Goal: Task Accomplishment & Management: Manage account settings

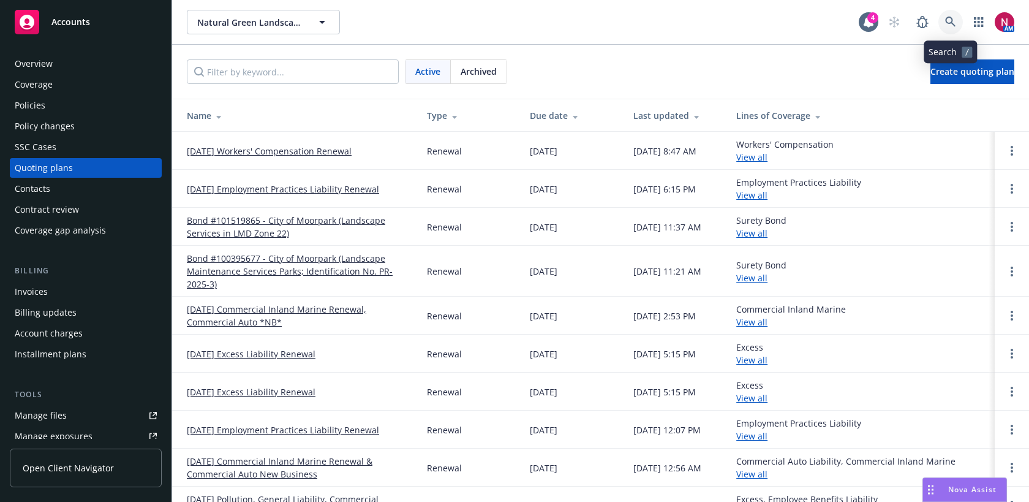
click at [951, 20] on icon at bounding box center [950, 22] width 11 height 11
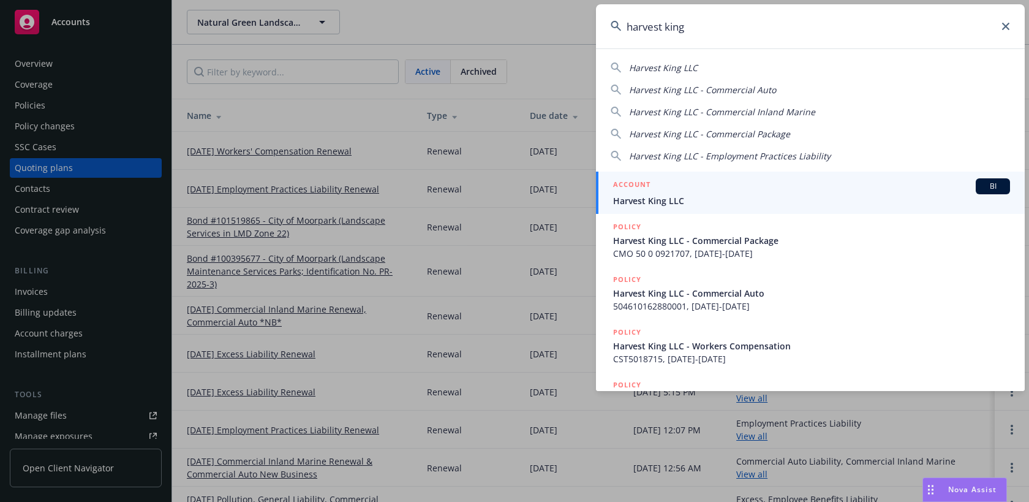
type input "harvest king"
click at [806, 192] on div "ACCOUNT BI" at bounding box center [811, 186] width 397 height 16
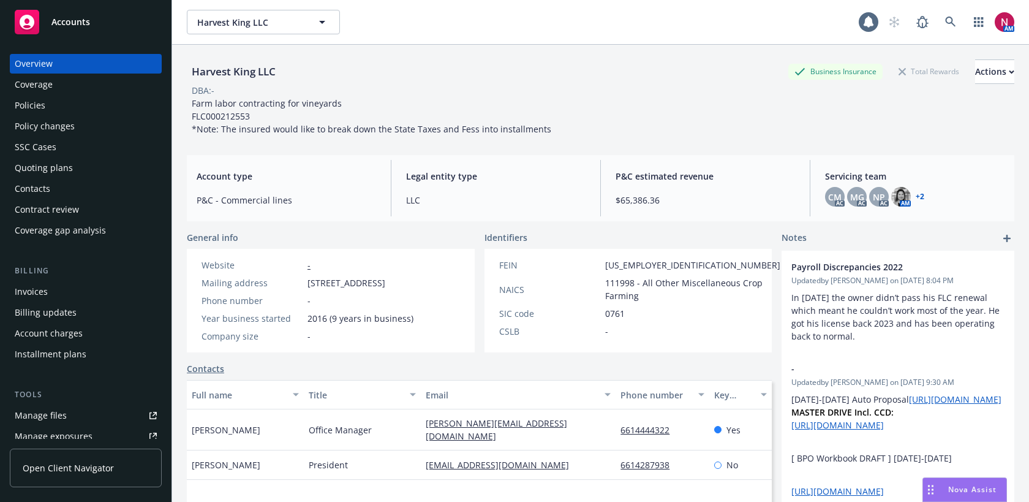
click at [109, 170] on div "Quoting plans" at bounding box center [86, 168] width 142 height 20
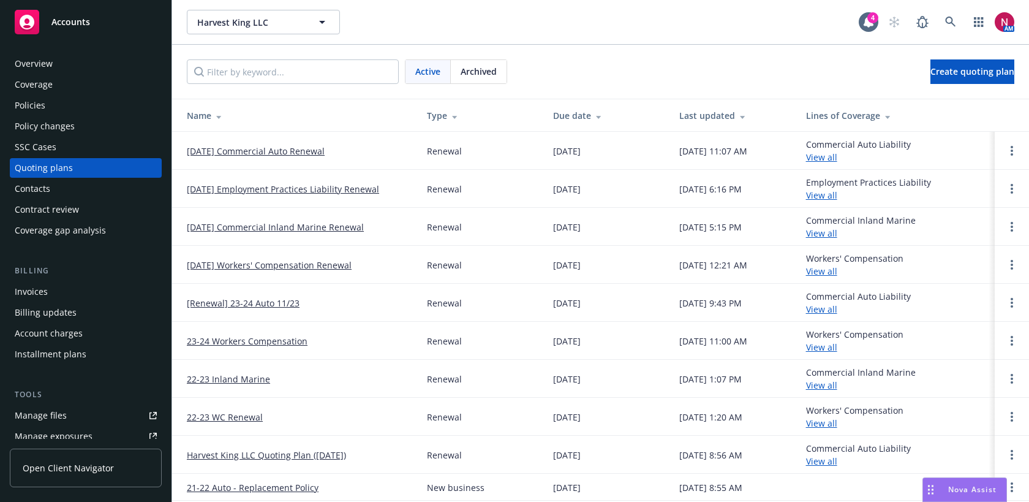
click at [260, 192] on link "[DATE] Employment Practices Liability Renewal" at bounding box center [283, 189] width 192 height 13
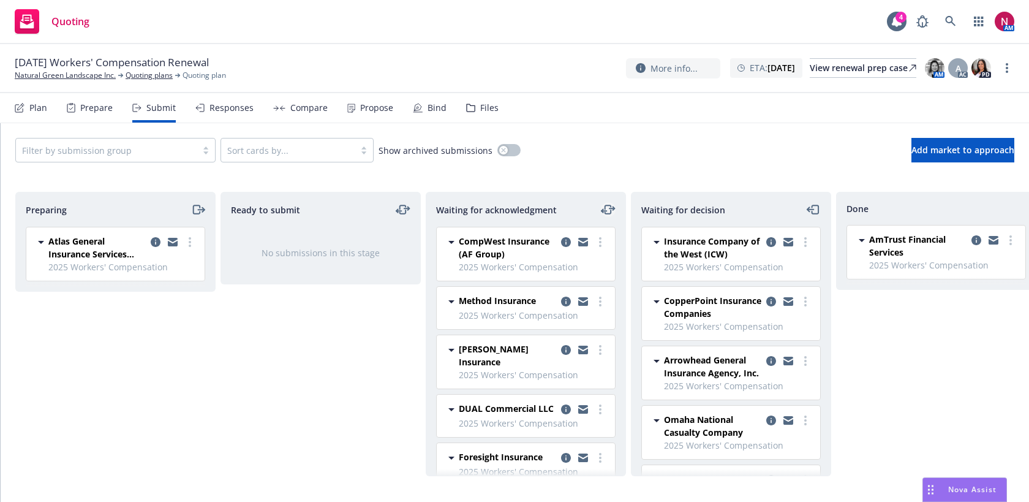
click at [607, 211] on icon "moveLeftRight" at bounding box center [608, 209] width 15 height 15
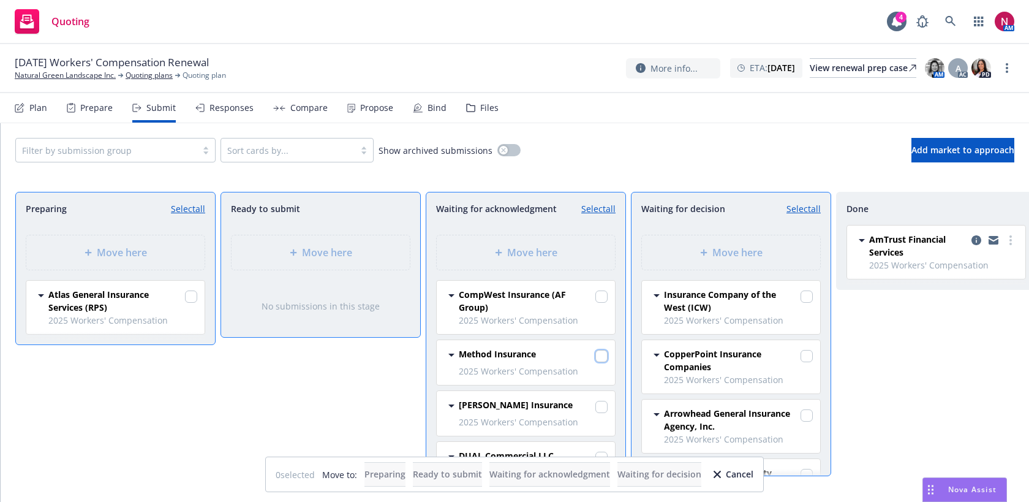
click at [600, 355] on input "checkbox" at bounding box center [602, 356] width 12 height 12
checkbox input "true"
click at [697, 257] on div "Move here" at bounding box center [731, 252] width 159 height 15
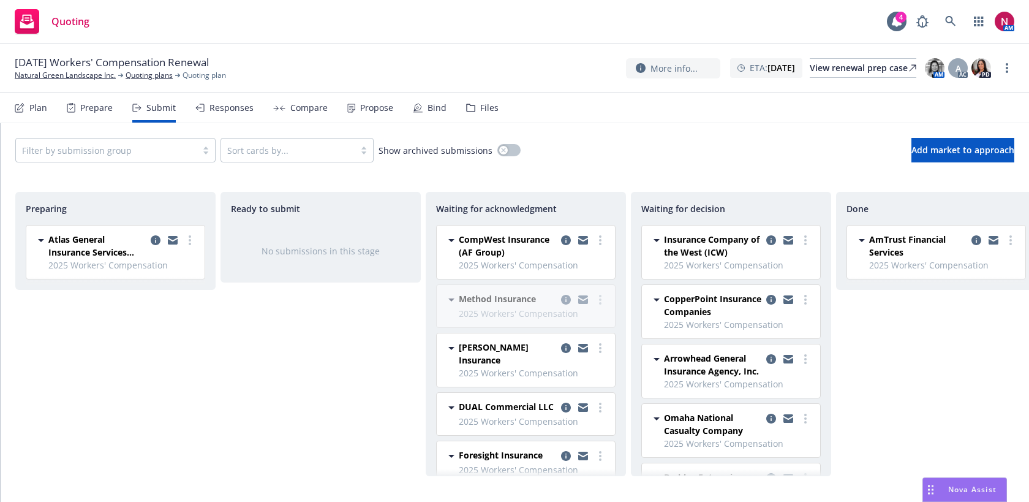
scroll to position [280, 0]
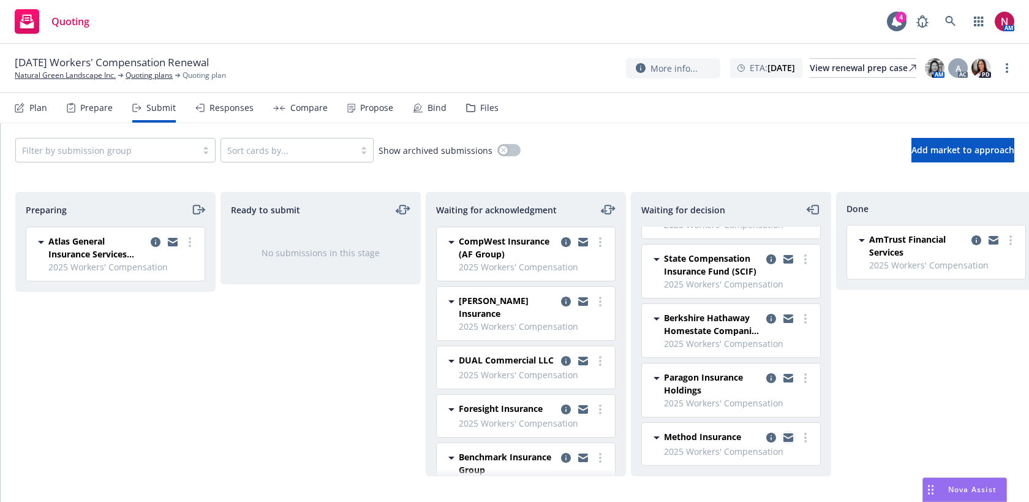
click at [784, 431] on link "copy logging email" at bounding box center [788, 437] width 15 height 15
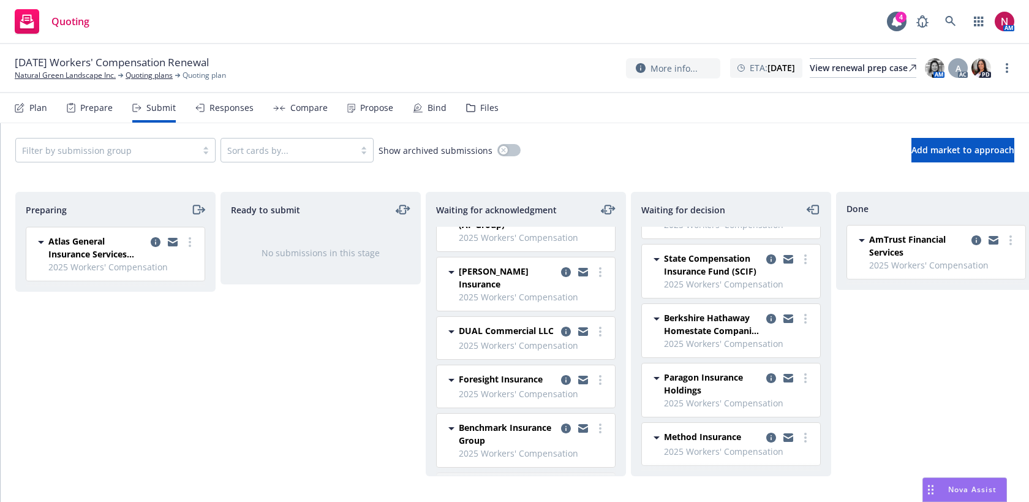
scroll to position [28, 0]
click at [596, 270] on link "more" at bounding box center [600, 274] width 15 height 15
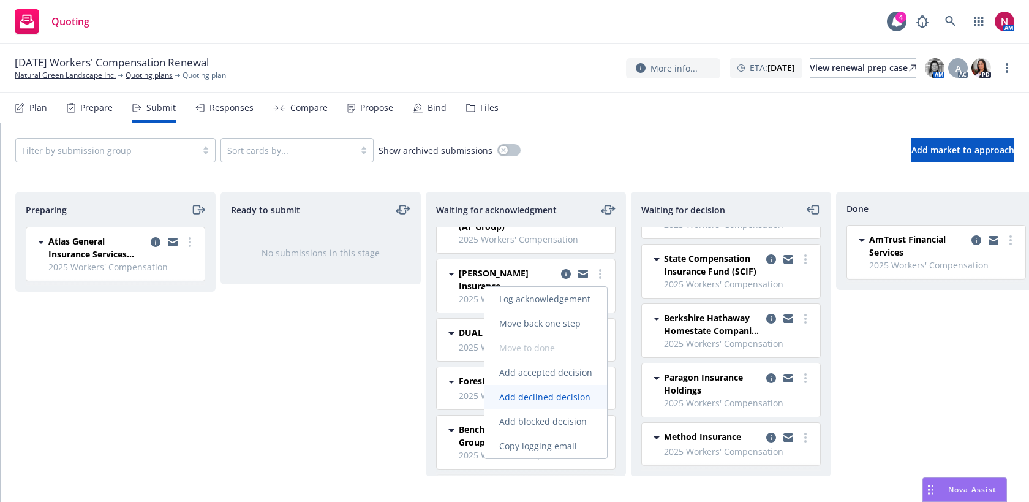
click at [573, 395] on span "Add declined decision" at bounding box center [545, 397] width 121 height 12
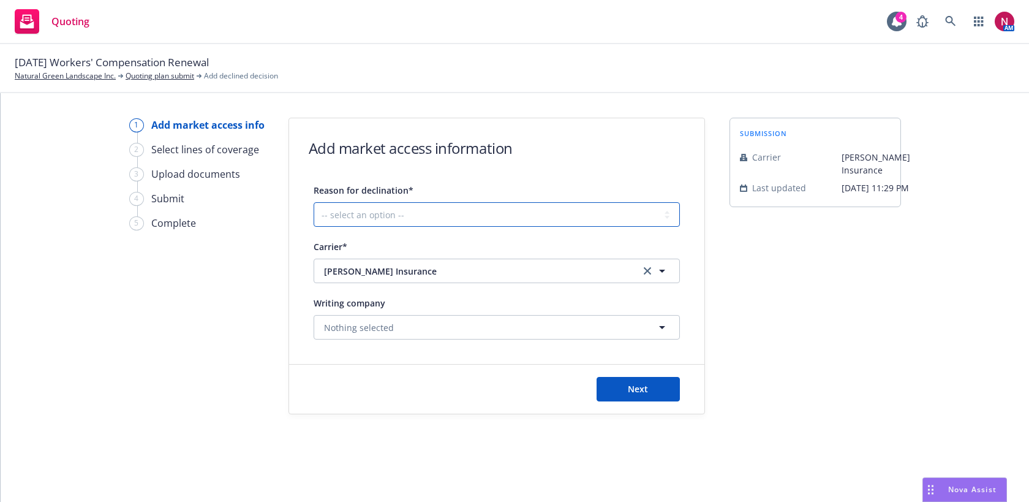
click at [522, 206] on select "-- select an option -- Cannot compete with other markets Carrier non-renewed Ca…" at bounding box center [497, 214] width 366 height 25
select select "DOES_NOT_FIT_UNDERWRITER_APPETITE"
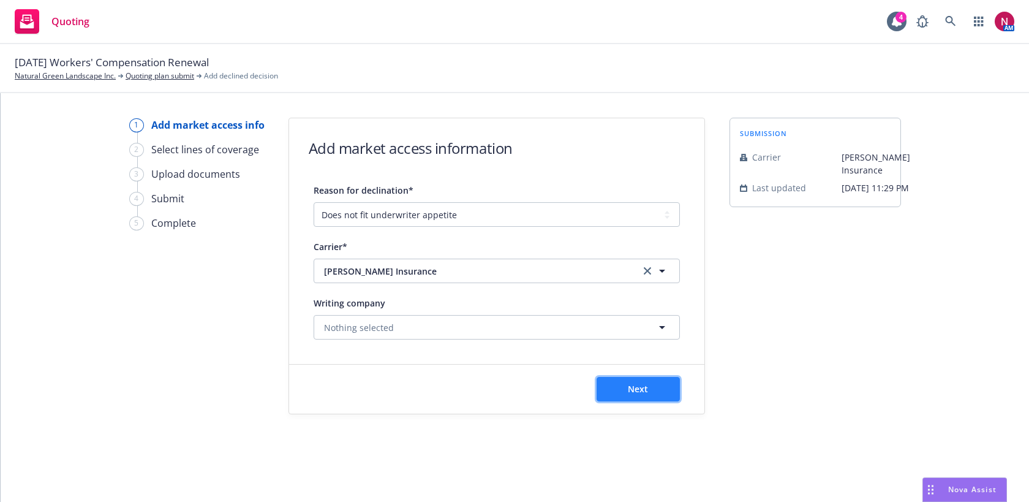
click at [668, 386] on button "Next" at bounding box center [638, 389] width 83 height 25
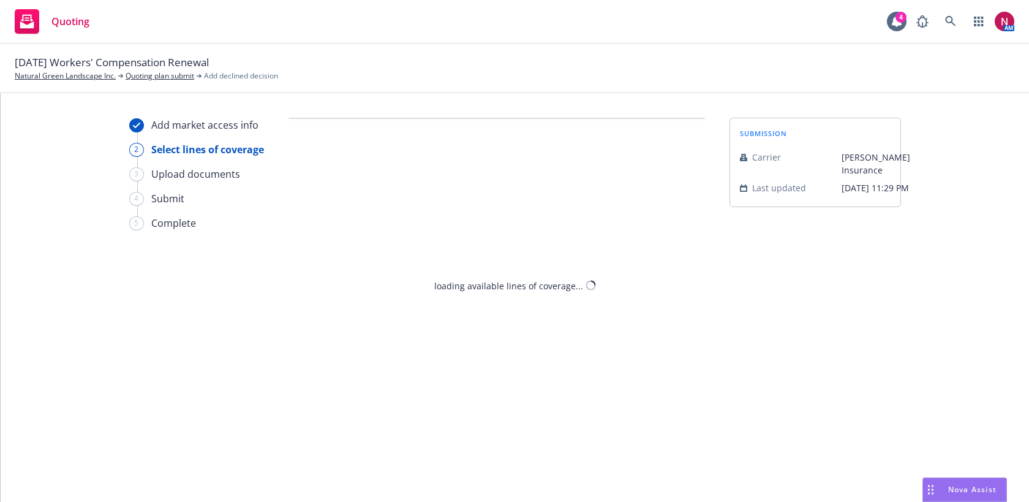
select select "DOES_NOT_FIT_UNDERWRITER_APPETITE"
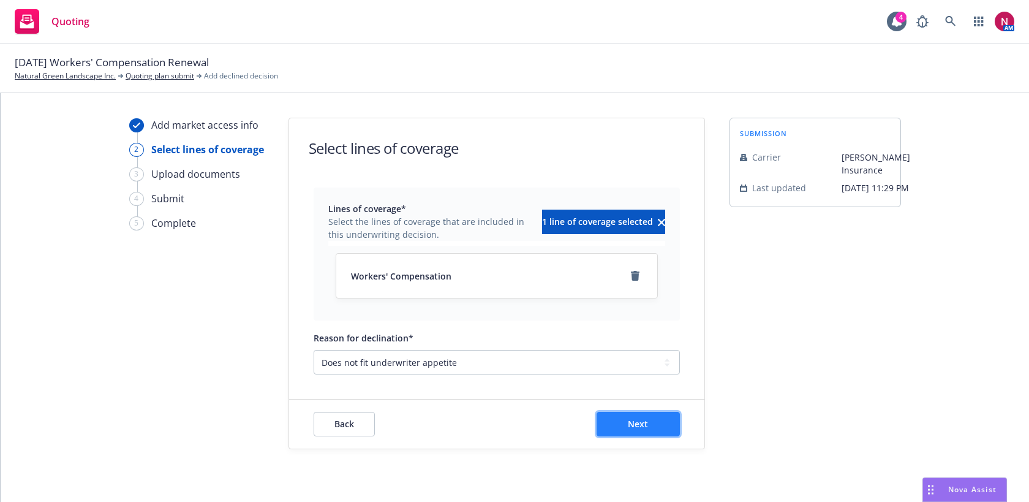
click at [644, 420] on span "Next" at bounding box center [638, 424] width 20 height 12
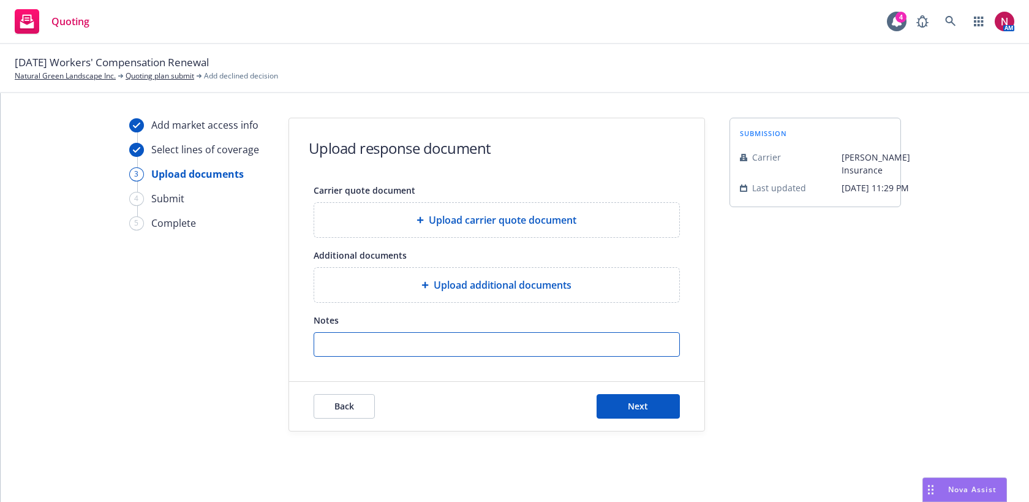
click at [577, 343] on input "Notes" at bounding box center [496, 344] width 365 height 23
paste input "Hi Nicole, we wont be a market for this one. Apologies."
type input "Hi Nicole, we wont be a market for this one. Apologies."
click at [637, 410] on span "Next" at bounding box center [638, 406] width 20 height 12
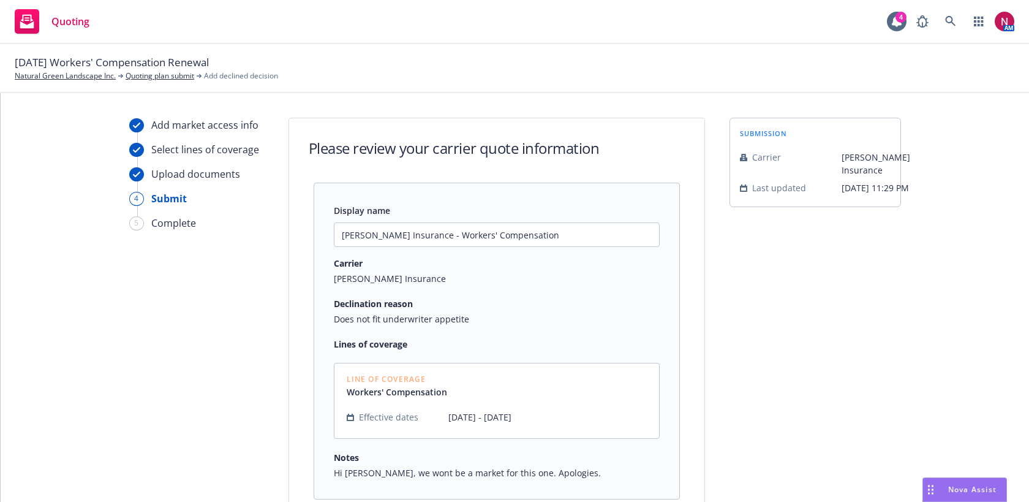
scroll to position [121, 0]
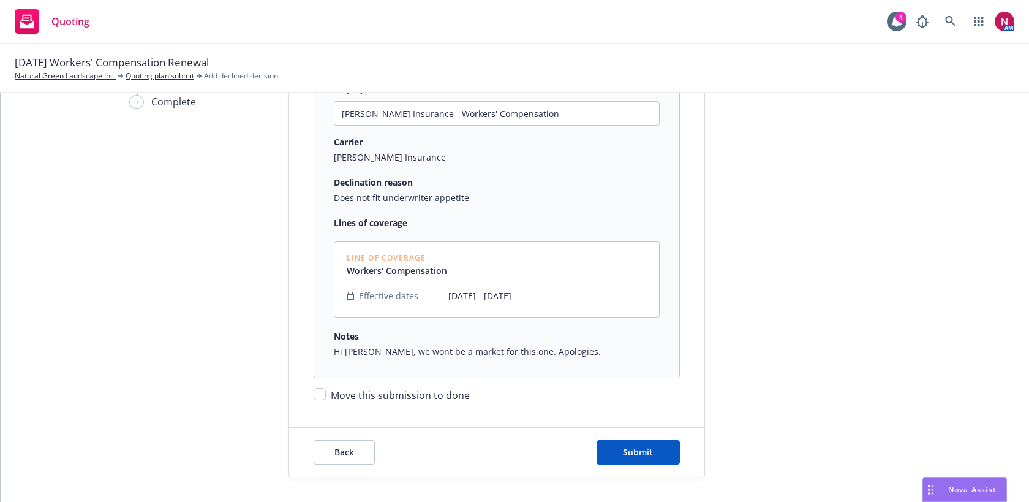
click at [441, 392] on span "Move this submission to done" at bounding box center [400, 394] width 139 height 13
click at [326, 392] on input "Move this submission to done" at bounding box center [320, 394] width 12 height 12
checkbox input "true"
click at [636, 441] on button "Submit" at bounding box center [638, 452] width 83 height 25
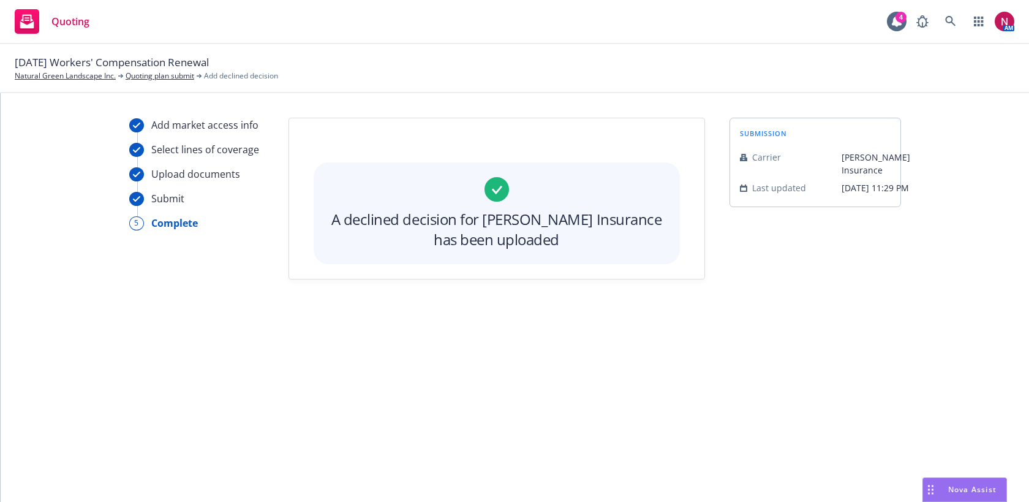
scroll to position [0, 0]
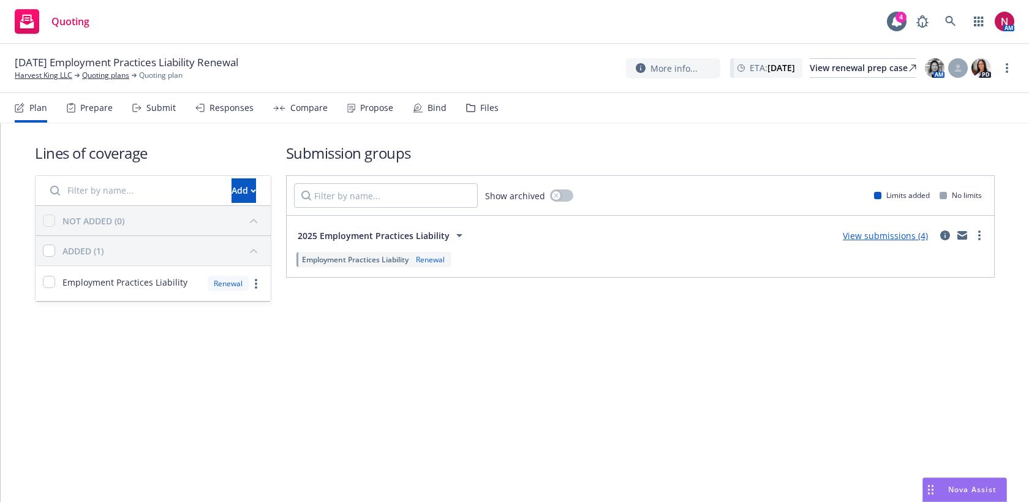
click at [159, 112] on div "Submit" at bounding box center [160, 108] width 29 height 10
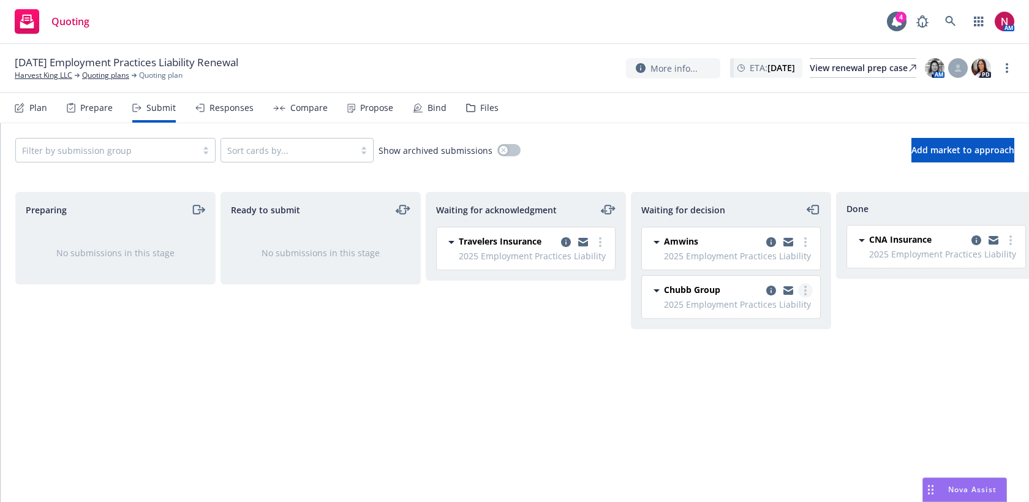
click at [811, 286] on link "more" at bounding box center [805, 290] width 15 height 15
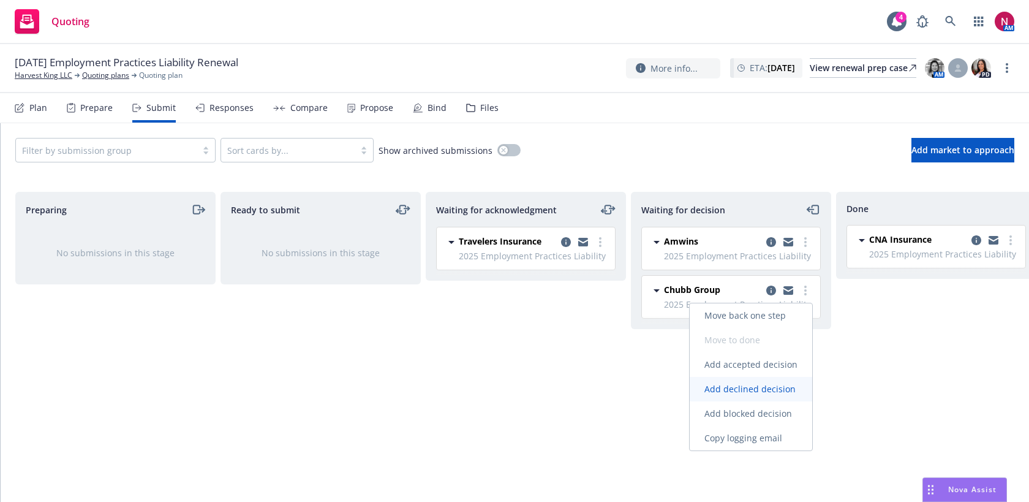
click at [789, 393] on span "Add declined decision" at bounding box center [750, 389] width 121 height 12
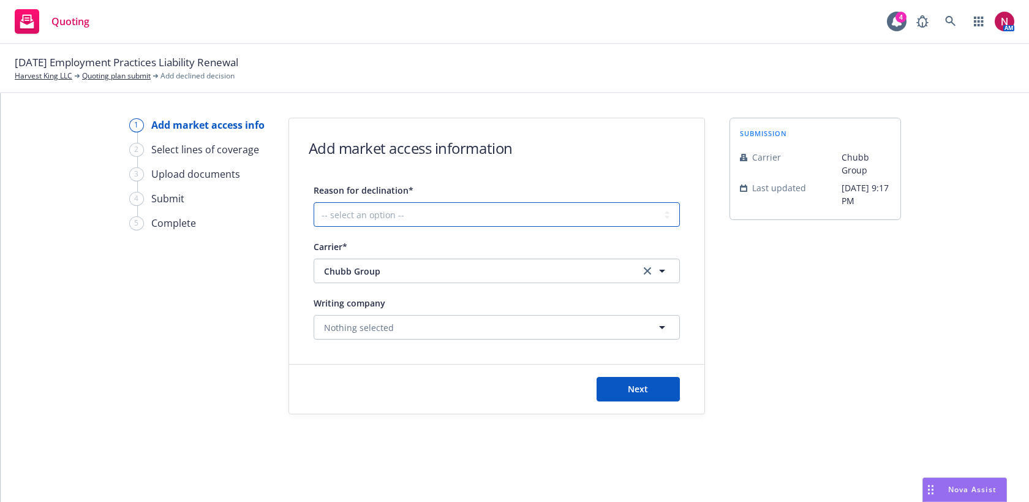
click at [467, 216] on select "-- select an option -- Cannot compete with other markets Carrier non-renewed Ca…" at bounding box center [497, 214] width 366 height 25
click at [442, 211] on select "-- select an option -- Cannot compete with other markets Carrier non-renewed Ca…" at bounding box center [497, 214] width 366 height 25
select select "DOES_NOT_FIT_UNDERWRITER_APPETITE"
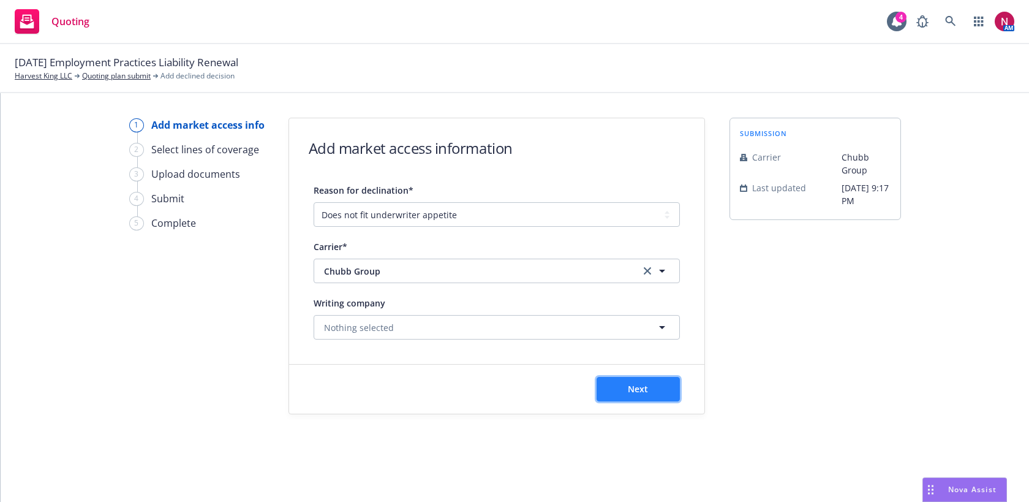
click at [637, 392] on span "Next" at bounding box center [638, 389] width 20 height 12
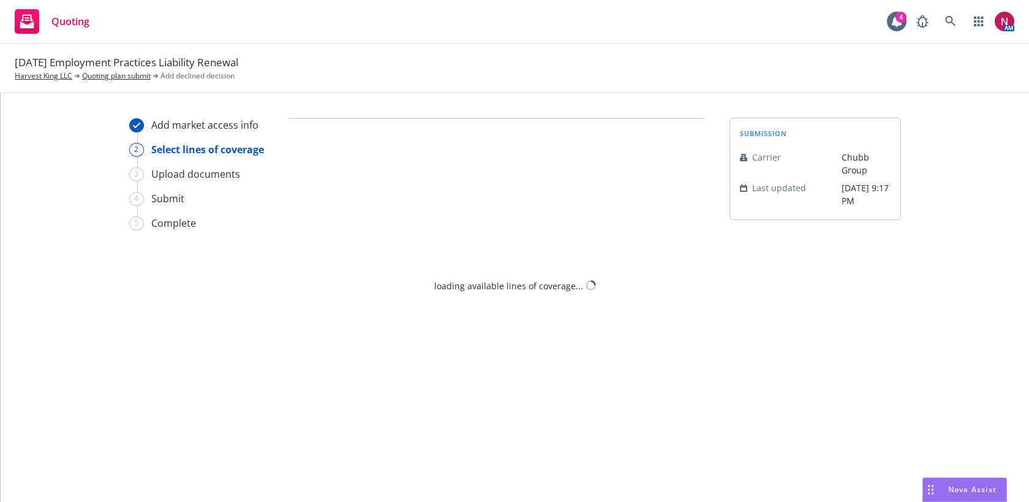
select select "DOES_NOT_FIT_UNDERWRITER_APPETITE"
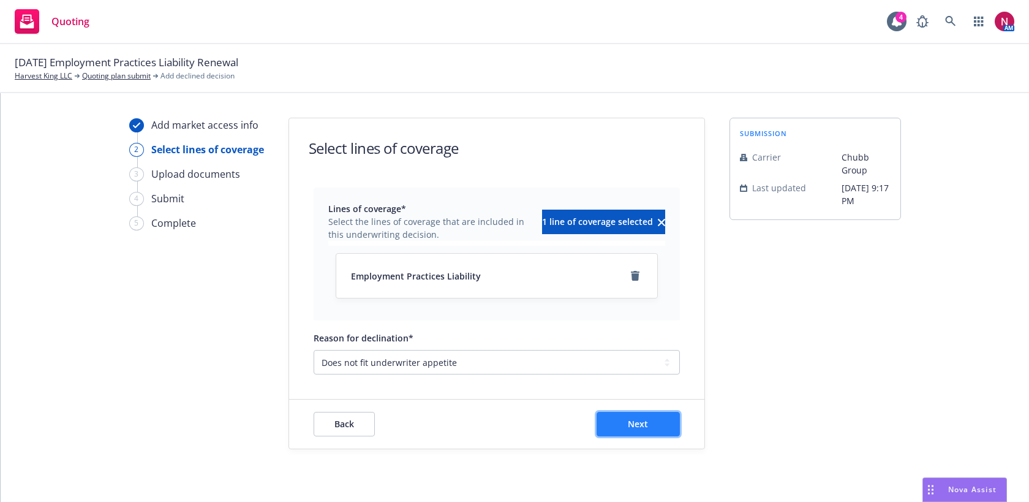
click at [621, 412] on button "Next" at bounding box center [638, 424] width 83 height 25
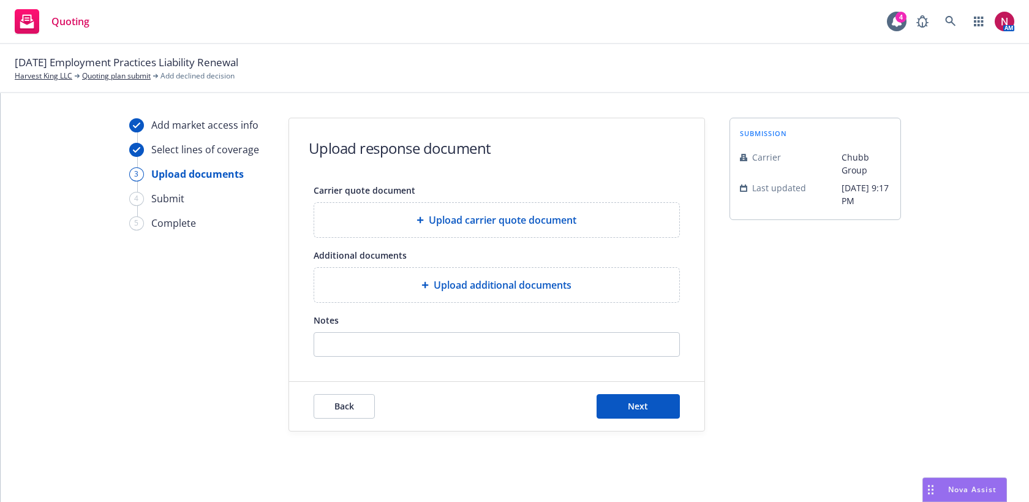
click at [593, 356] on div at bounding box center [497, 344] width 366 height 25
click at [591, 345] on input "Notes" at bounding box center [496, 344] width 365 height 23
paste input "Thank you for confirming. Unfortunately, as this is being submitted strictly as…"
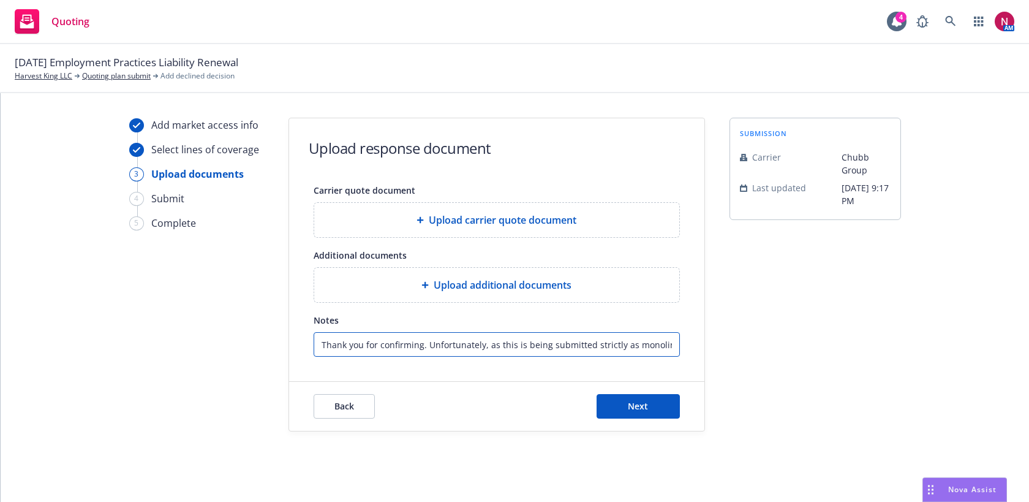
scroll to position [0, 630]
type input "Thank you for confirming. Unfortunately, as this is being submitted strictly as…"
click at [646, 418] on div "Back Next" at bounding box center [496, 406] width 415 height 49
click at [637, 404] on span "Next" at bounding box center [638, 406] width 20 height 12
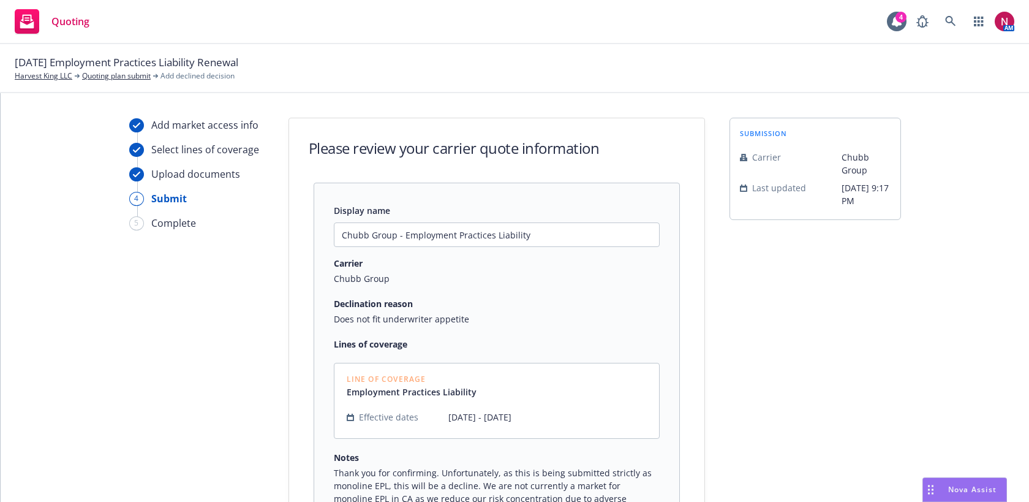
scroll to position [160, 0]
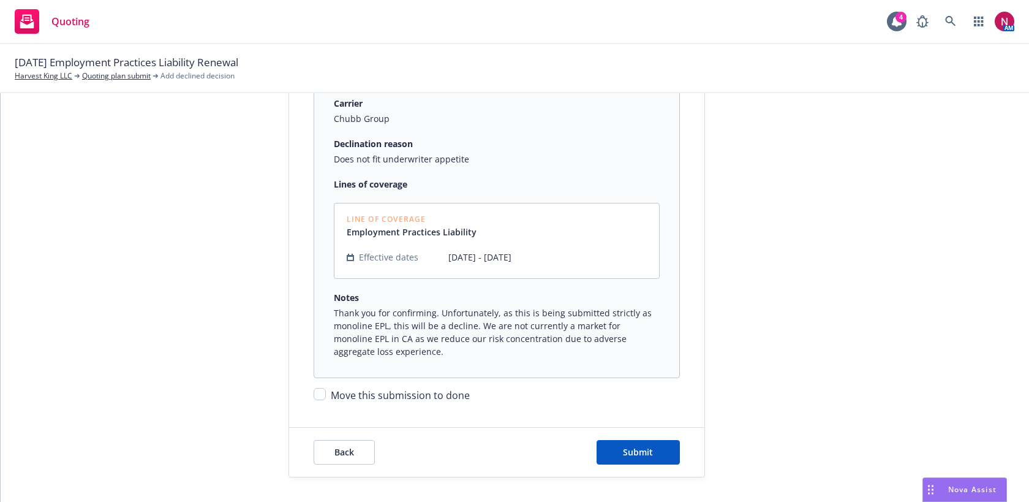
click at [435, 401] on span "Move this submission to done" at bounding box center [400, 394] width 139 height 13
click at [326, 400] on input "Move this submission to done" at bounding box center [320, 394] width 12 height 12
checkbox input "true"
click at [621, 454] on button "Submit" at bounding box center [638, 452] width 83 height 25
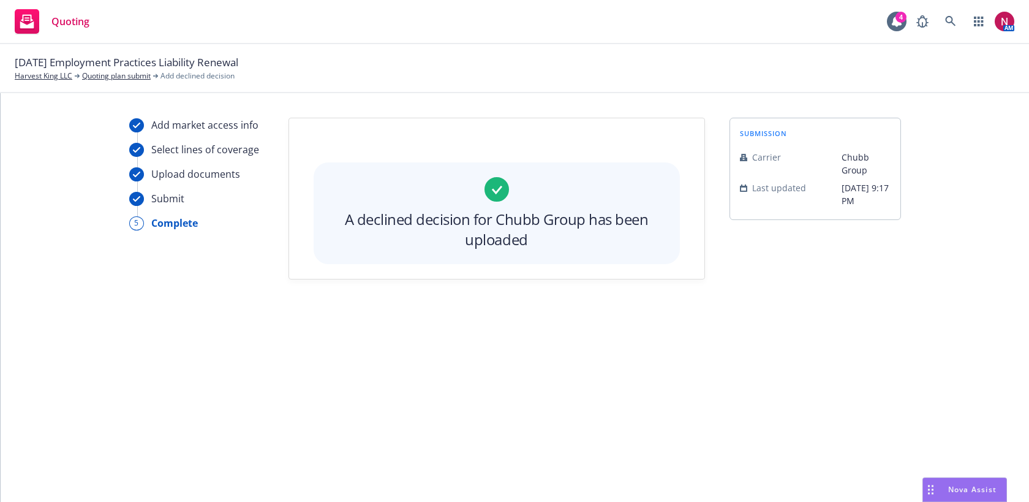
scroll to position [0, 0]
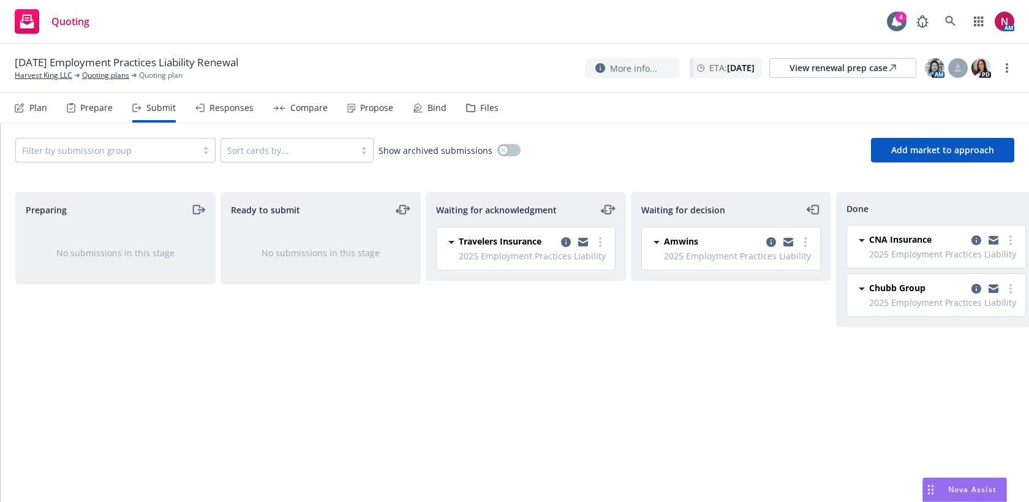
click at [229, 108] on div "Responses" at bounding box center [232, 108] width 44 height 10
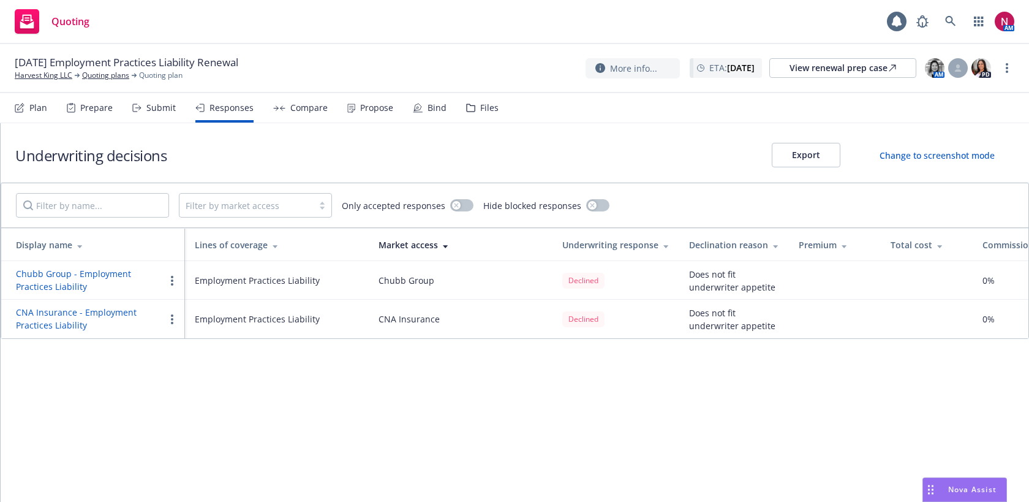
click at [168, 281] on button "button" at bounding box center [172, 280] width 15 height 15
click at [205, 357] on span "Copy logging email" at bounding box center [218, 354] width 107 height 12
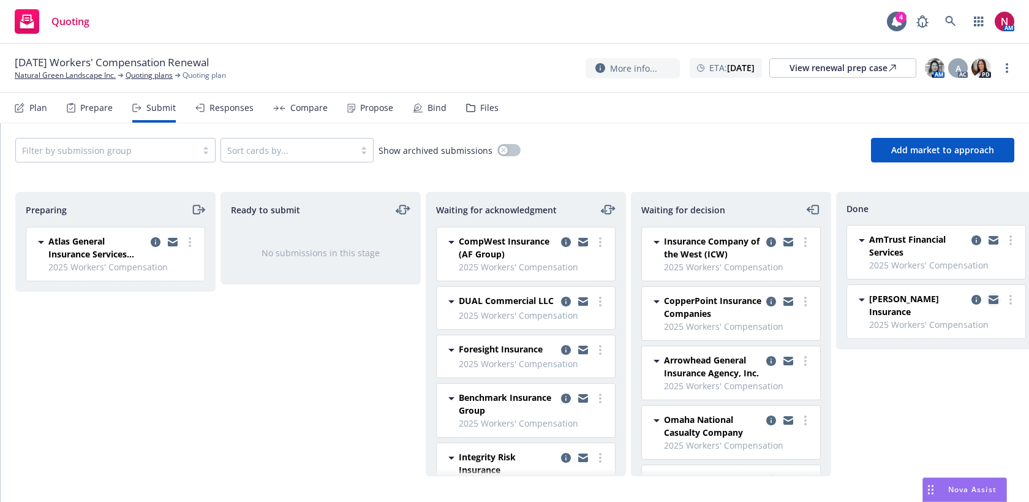
click at [993, 299] on icon "copy logging email" at bounding box center [994, 297] width 10 height 4
